Goal: Task Accomplishment & Management: Use online tool/utility

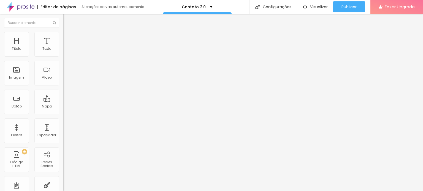
click at [63, 113] on input "proposta-video-2024-sv" at bounding box center [96, 111] width 66 height 6
paste input "https://www.belasmemorias.com.br/proposta-video-2026"
drag, startPoint x: 51, startPoint y: 115, endPoint x: 0, endPoint y: 116, distance: 51.0
click at [63, 116] on div "Texto Proposta de Video de Casamento Alinhamento Tamanho Normal Pequeno Normal …" at bounding box center [94, 83] width 63 height 80
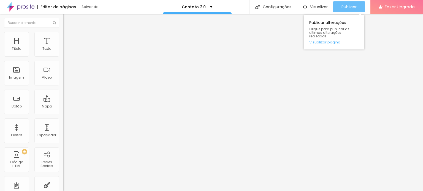
type input "https://www.belasmemorias.com.br/proposta-video-2026-sv"
click at [345, 2] on div "Publicar" at bounding box center [348, 6] width 15 height 11
click at [342, 3] on div "Publicar" at bounding box center [348, 6] width 15 height 11
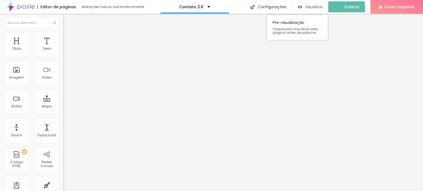
click at [323, 7] on span "Visualizar" at bounding box center [314, 7] width 18 height 4
